Goal: Task Accomplishment & Management: Manage account settings

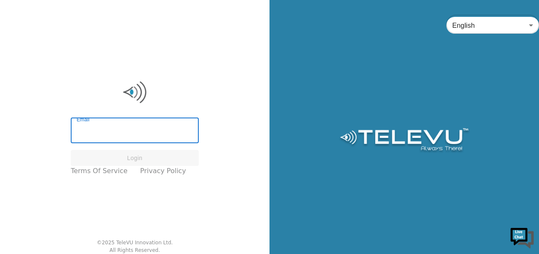
click at [94, 132] on input "Email" at bounding box center [135, 131] width 128 height 24
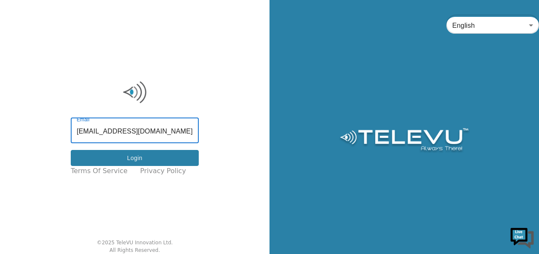
type input "[EMAIL_ADDRESS][DOMAIN_NAME]"
click at [135, 158] on button "Login" at bounding box center [135, 158] width 128 height 16
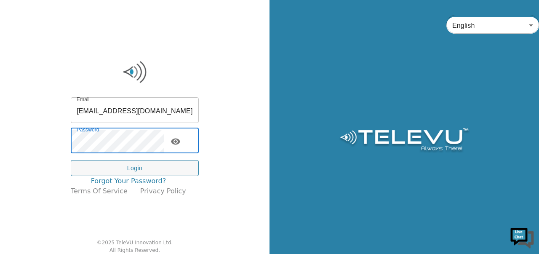
click at [133, 176] on link "Forgot your password?" at bounding box center [128, 181] width 75 height 10
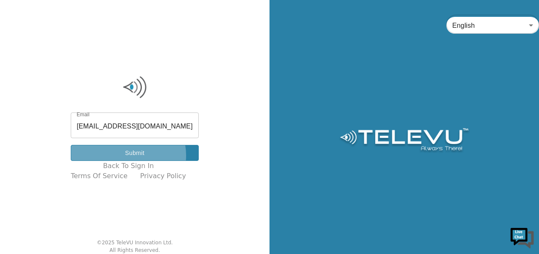
click at [132, 155] on button "Submit" at bounding box center [135, 153] width 128 height 16
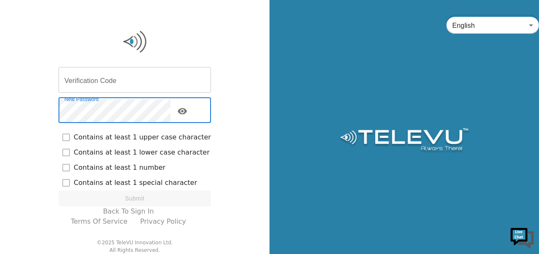
checkbox input "true"
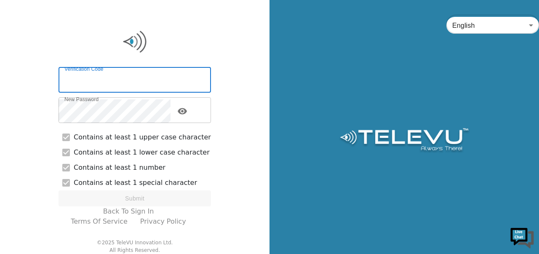
click at [109, 76] on input "Verification Code" at bounding box center [134, 81] width 152 height 24
paste input "476450"
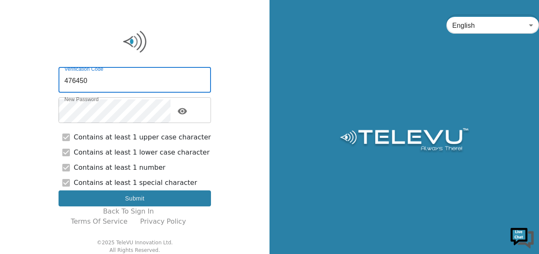
type input "476450"
click at [138, 203] on button "Submit" at bounding box center [134, 198] width 152 height 16
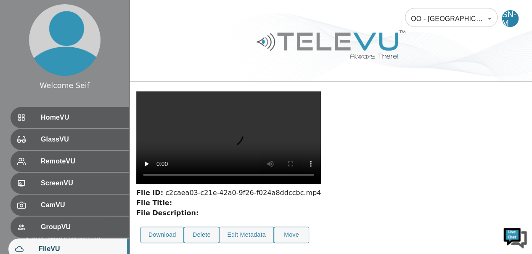
scroll to position [29, 0]
drag, startPoint x: 61, startPoint y: 45, endPoint x: 188, endPoint y: 48, distance: 127.1
click at [188, 48] on div at bounding box center [331, 51] width 403 height 48
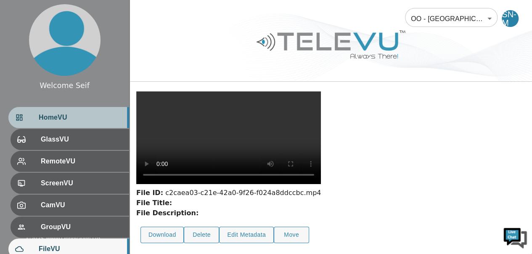
click at [61, 118] on span "HomeVU" at bounding box center [81, 117] width 84 height 10
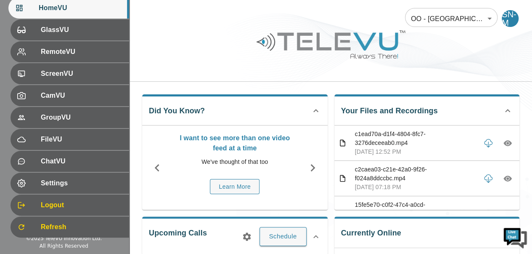
scroll to position [118, 0]
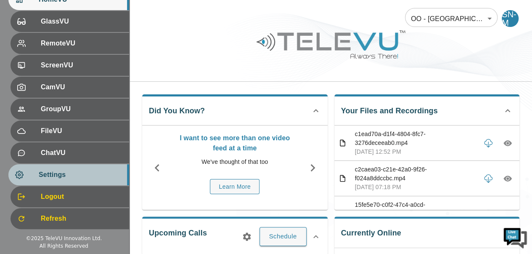
click at [47, 175] on span "Settings" at bounding box center [81, 175] width 84 height 10
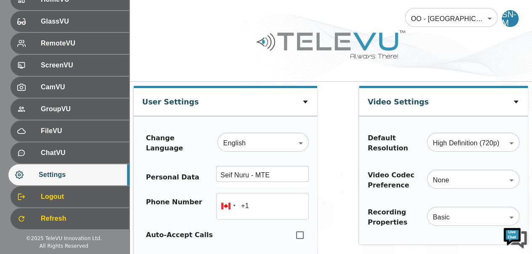
click at [165, 35] on div at bounding box center [331, 51] width 403 height 48
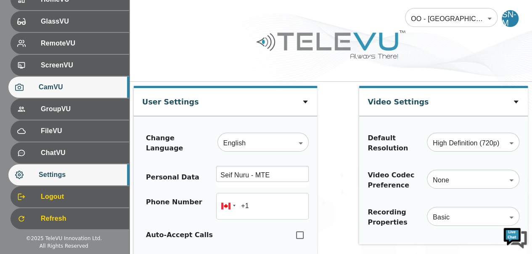
click at [64, 88] on span "CamVU" at bounding box center [81, 87] width 84 height 10
